Goal: Task Accomplishment & Management: Manage account settings

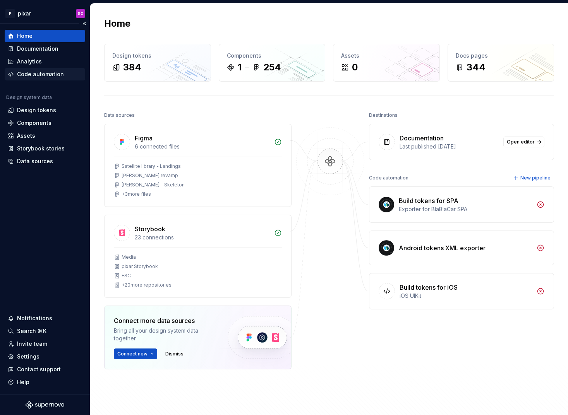
click at [39, 77] on div "Code automation" at bounding box center [40, 74] width 47 height 8
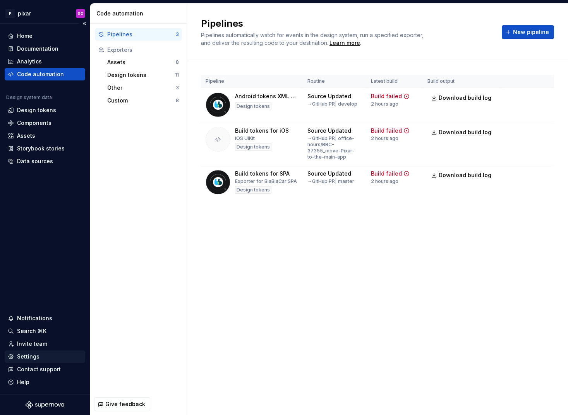
click at [46, 357] on div "Settings" at bounding box center [45, 357] width 74 height 8
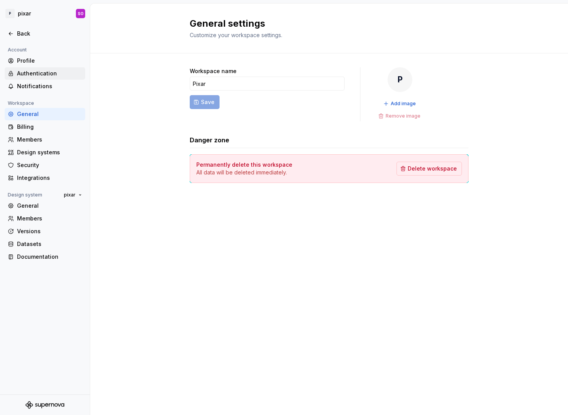
click at [42, 71] on div "Authentication" at bounding box center [49, 74] width 65 height 8
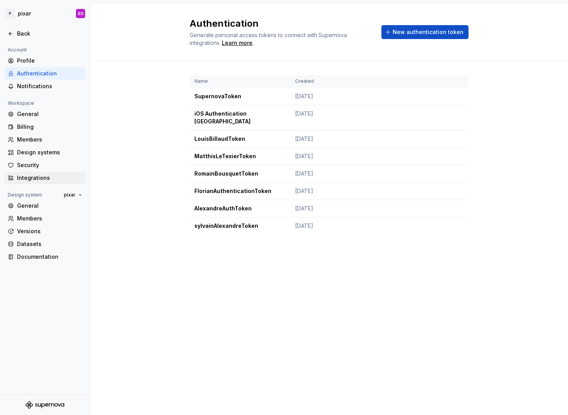
click at [48, 178] on div "Integrations" at bounding box center [49, 178] width 65 height 8
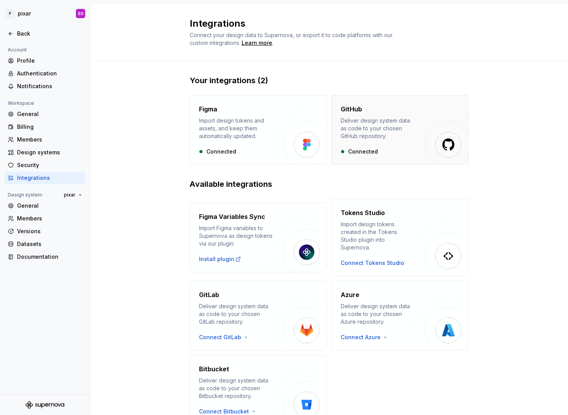
click at [374, 138] on div "Deliver design system data as code to your chosen GitHub repository." at bounding box center [377, 128] width 74 height 23
